Goal: Task Accomplishment & Management: Use online tool/utility

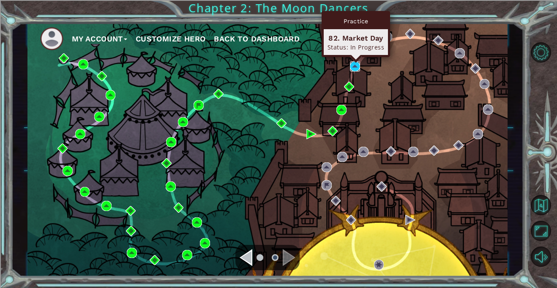
click at [352, 64] on img at bounding box center [355, 66] width 10 height 10
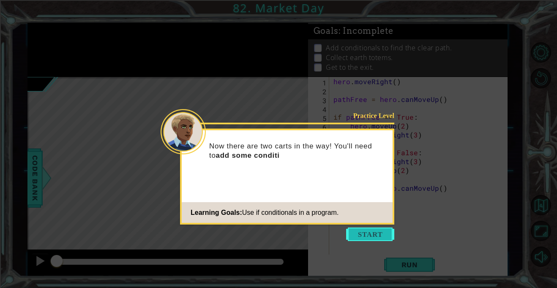
click at [364, 230] on button "Start" at bounding box center [370, 234] width 48 height 14
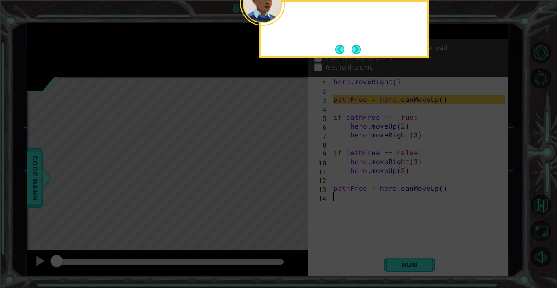
click at [364, 230] on icon at bounding box center [278, 43] width 557 height 490
click at [354, 49] on button "Next" at bounding box center [357, 50] width 14 height 14
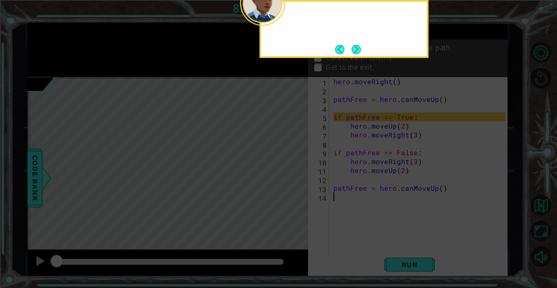
click at [354, 49] on button "Next" at bounding box center [357, 49] width 16 height 16
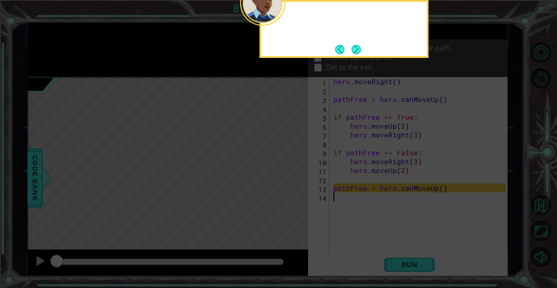
click at [354, 49] on button "Next" at bounding box center [356, 49] width 15 height 15
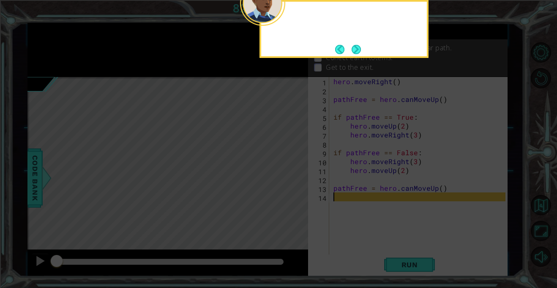
click at [354, 49] on button "Next" at bounding box center [357, 49] width 10 height 10
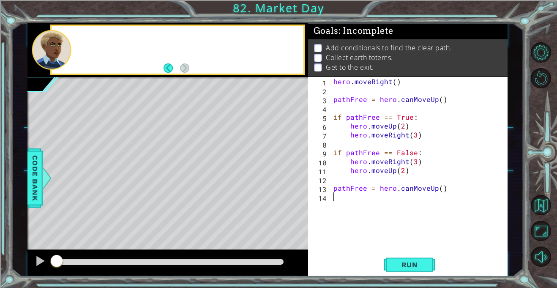
click at [354, 49] on p "Add conditionals to find the clear path." at bounding box center [389, 47] width 126 height 9
